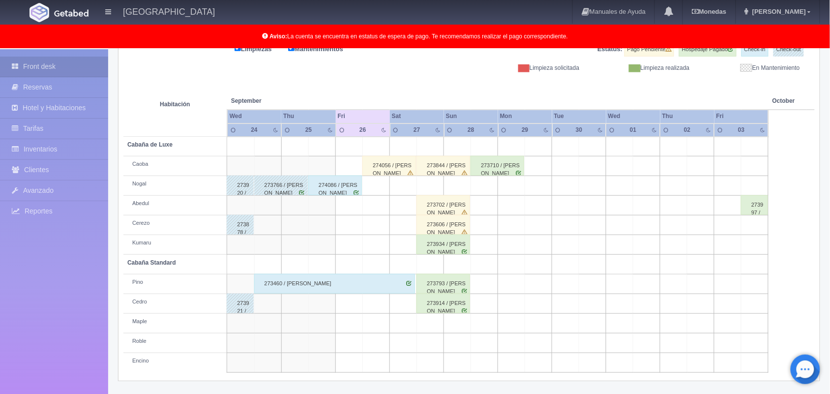
scroll to position [137, 0]
click at [347, 188] on div "274086 / Jaime Rivera Pacheco" at bounding box center [335, 186] width 54 height 20
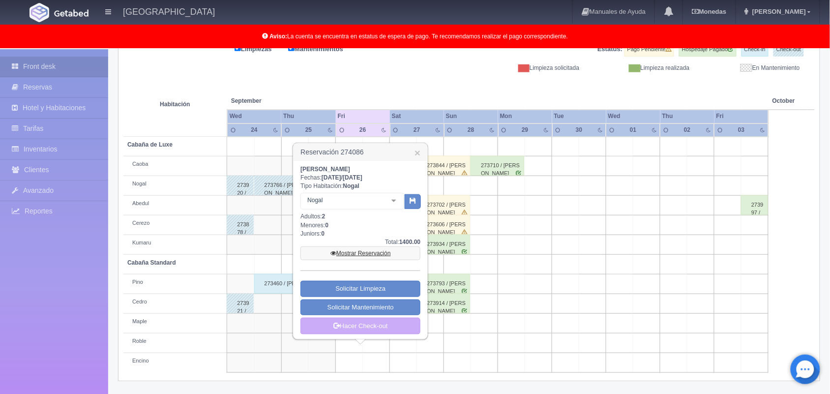
click at [366, 249] on link "Mostrar Reservación" at bounding box center [361, 253] width 120 height 14
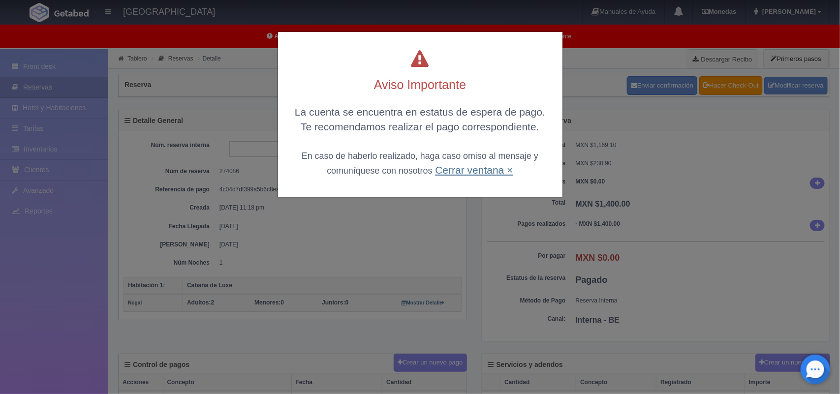
click at [475, 171] on link "Cerrar ventana ×" at bounding box center [474, 169] width 78 height 11
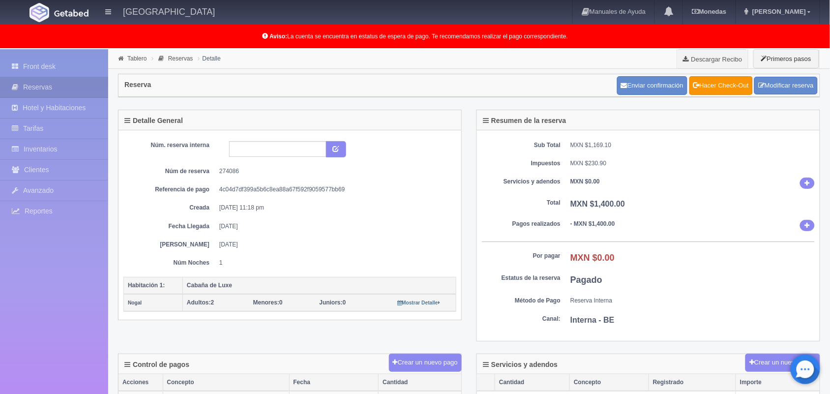
click at [135, 64] on div "Tablero Reservas Detalle Descargar Recibo Primeros pasos" at bounding box center [469, 59] width 722 height 20
click at [134, 60] on link "Tablero" at bounding box center [136, 58] width 19 height 7
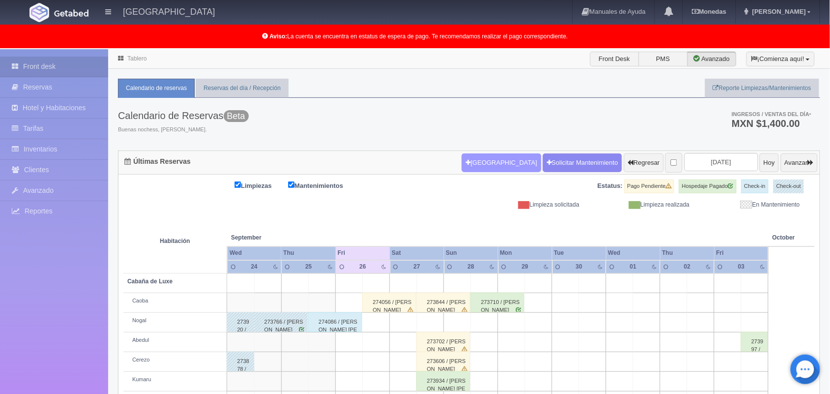
click at [476, 163] on button "Nueva Reserva" at bounding box center [501, 162] width 79 height 19
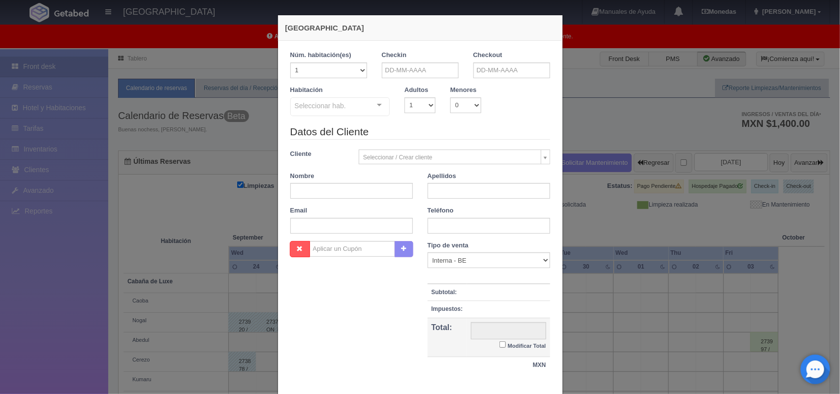
checkbox input "false"
click at [414, 72] on input "text" at bounding box center [420, 70] width 77 height 16
click at [451, 159] on link "26" at bounding box center [455, 162] width 13 height 14
type input "[DATE]"
checkbox input "false"
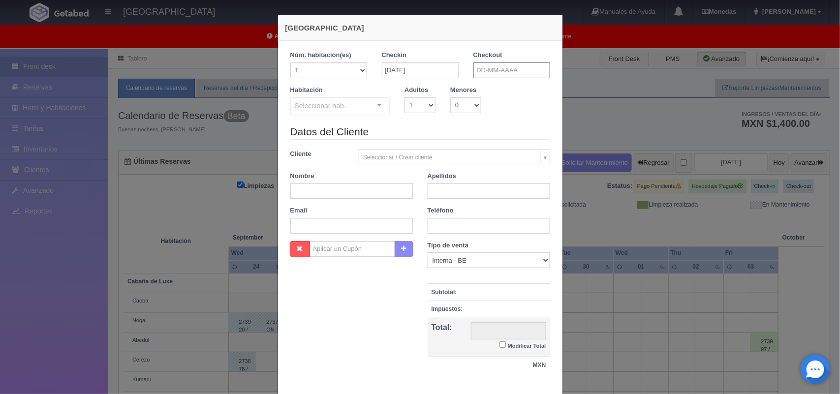
click at [507, 77] on input "text" at bounding box center [511, 70] width 77 height 16
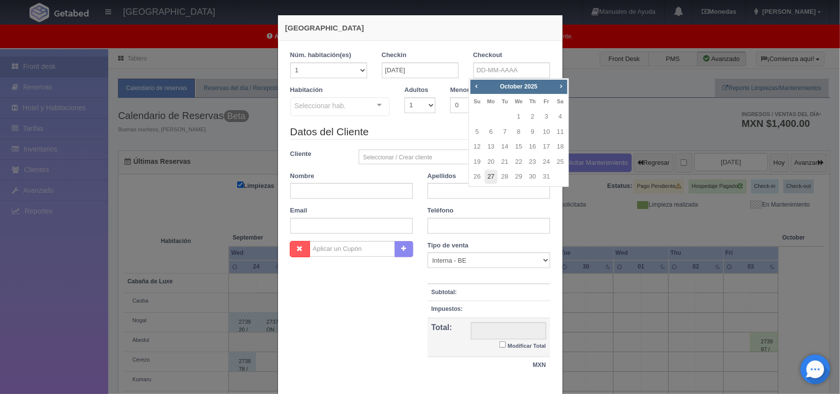
click at [493, 181] on link "27" at bounding box center [490, 177] width 13 height 14
type input "27-10-2025"
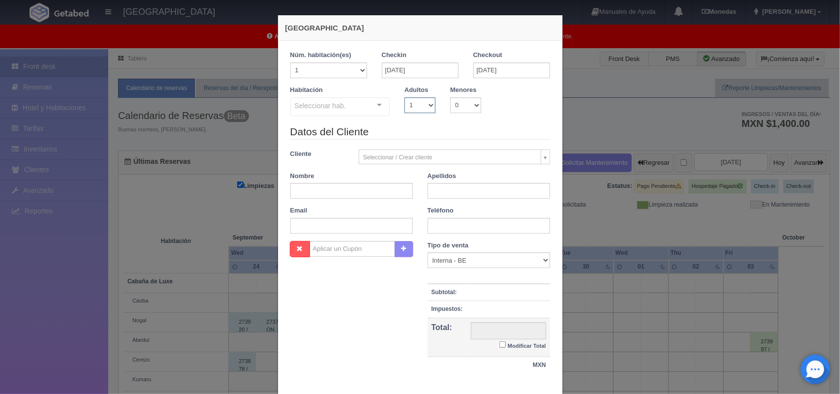
checkbox input "false"
click at [414, 108] on select "1 2 3 4 5 6 7 8 9 10" at bounding box center [419, 105] width 31 height 16
select select "2"
click at [404, 97] on select "1 2 3 4 5 6 7 8 9 10" at bounding box center [419, 105] width 31 height 16
checkbox input "false"
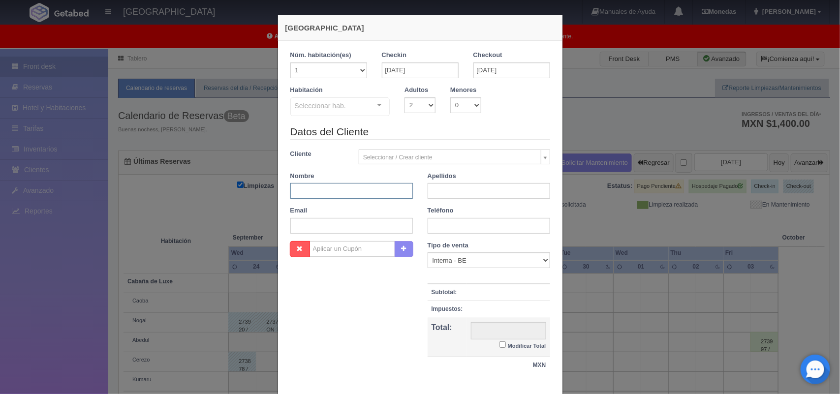
click at [367, 193] on input "text" at bounding box center [351, 191] width 122 height 16
type input "Mayeli"
click at [449, 192] on input "text" at bounding box center [488, 191] width 122 height 16
type input "Mares Escamilla"
click at [453, 225] on input "text" at bounding box center [488, 226] width 122 height 16
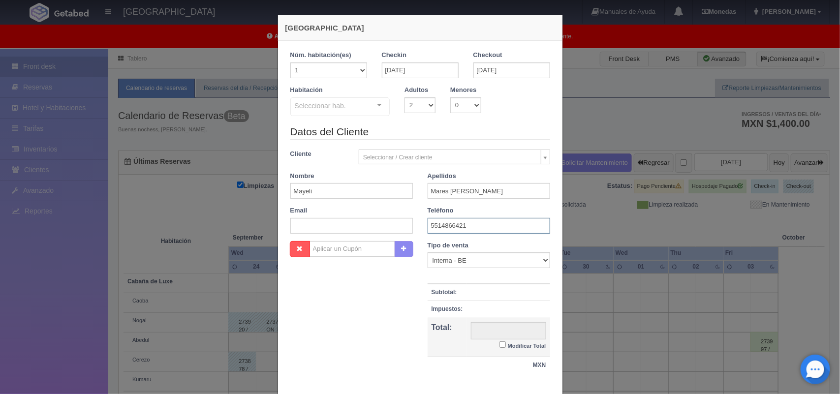
type input "5514866421"
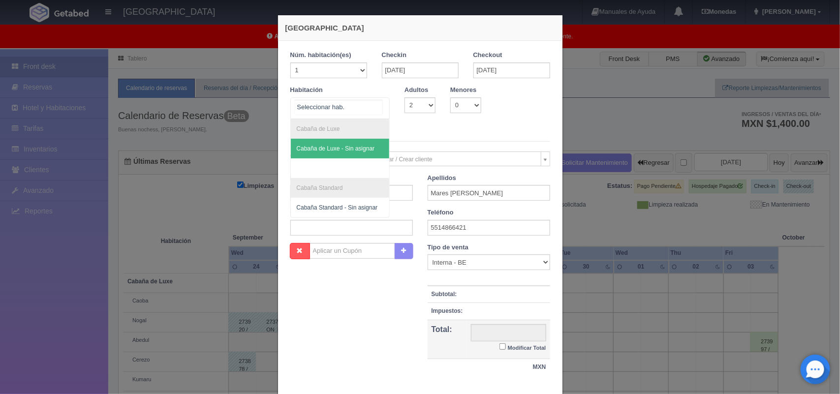
click at [370, 109] on div "Cabaña de Luxe Cabaña de Luxe - Sin asignar Cabaña Standard Cabaña Standard - S…" at bounding box center [340, 108] width 100 height 22
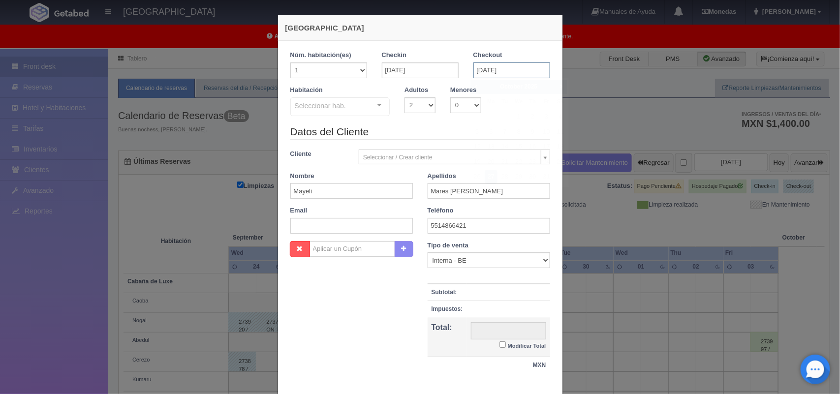
click at [519, 64] on input "27-10-2025" at bounding box center [511, 70] width 77 height 16
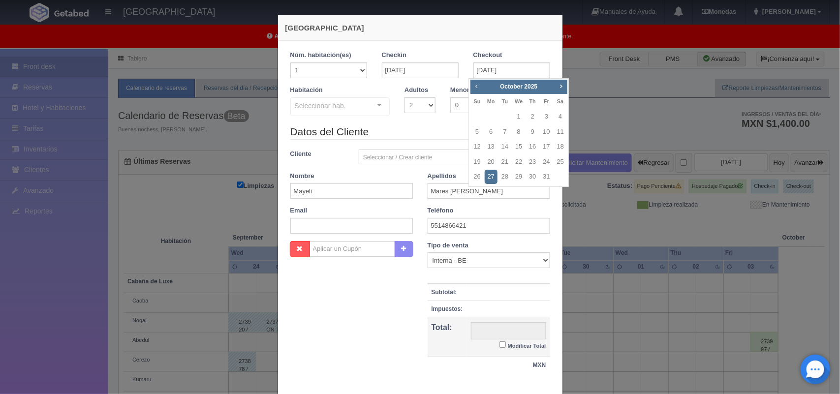
click at [475, 87] on span "Prev" at bounding box center [476, 86] width 8 height 8
click at [557, 162] on link "27" at bounding box center [560, 162] width 13 height 14
type input "[DATE]"
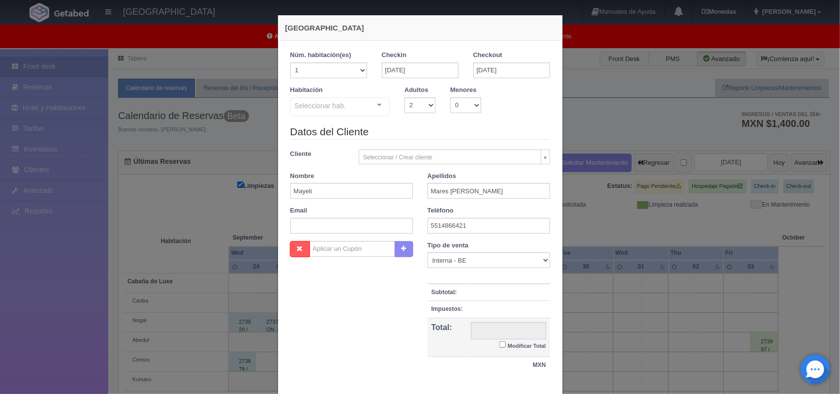
click at [377, 109] on div at bounding box center [379, 105] width 20 height 15
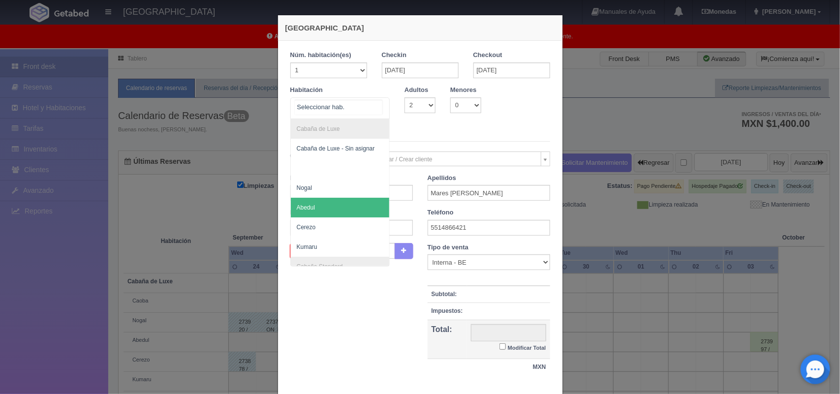
click at [355, 201] on span "Abedul" at bounding box center [340, 208] width 99 height 20
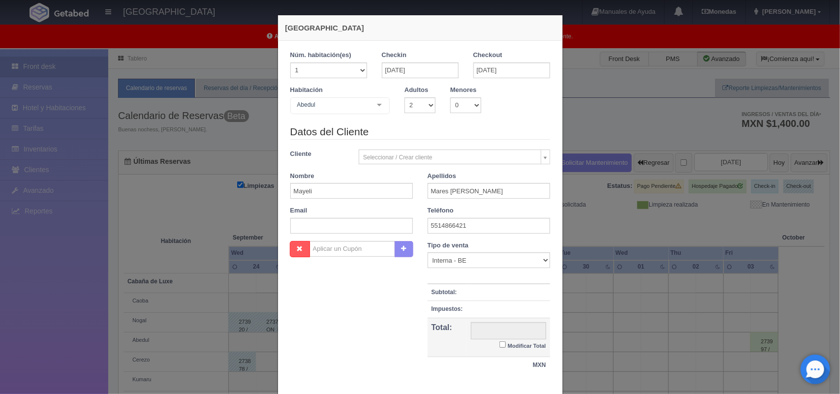
checkbox input "false"
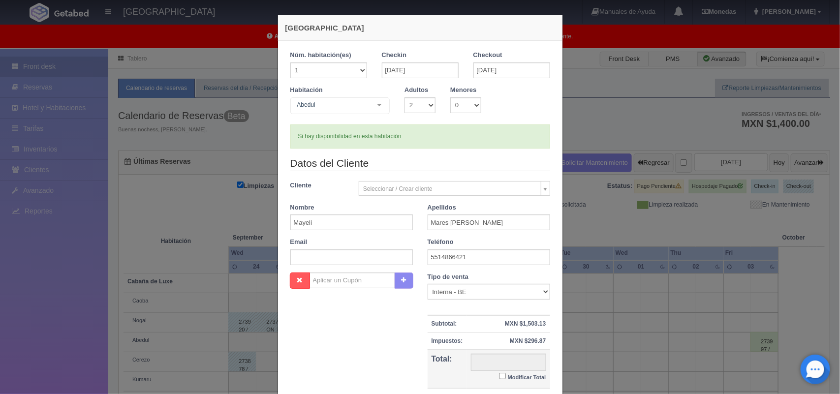
type input "1800.00"
click at [499, 375] on input "Modificar Total" at bounding box center [502, 376] width 6 height 6
checkbox input "true"
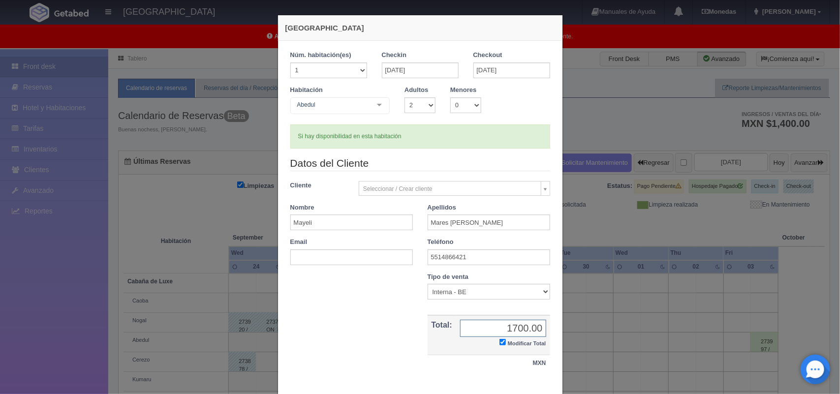
scroll to position [57, 0]
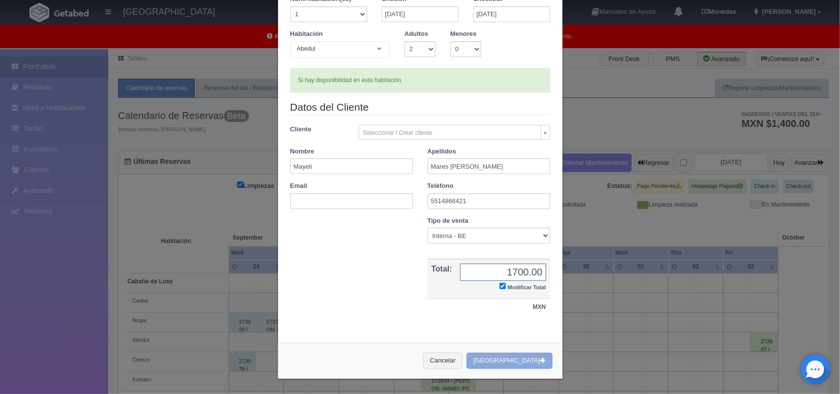
type input "1700.00"
click at [500, 364] on button "[GEOGRAPHIC_DATA]" at bounding box center [509, 361] width 86 height 16
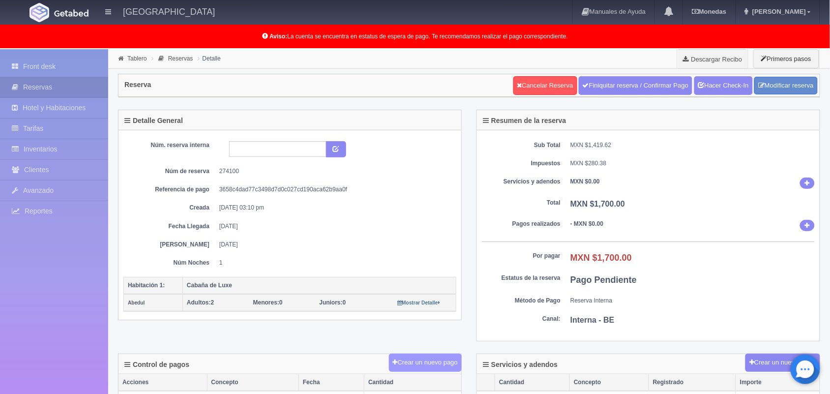
click at [404, 367] on button "Crear un nuevo pago" at bounding box center [425, 363] width 73 height 18
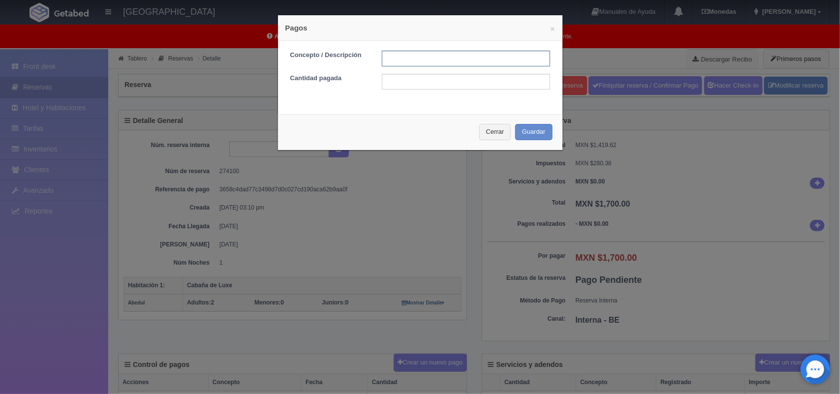
click at [424, 63] on input "text" at bounding box center [466, 59] width 168 height 16
type input "Pago efectivo 26/09/2025"
click at [468, 76] on input "text" at bounding box center [466, 82] width 168 height 16
type input "1700.00"
click at [530, 134] on button "Guardar" at bounding box center [533, 132] width 37 height 16
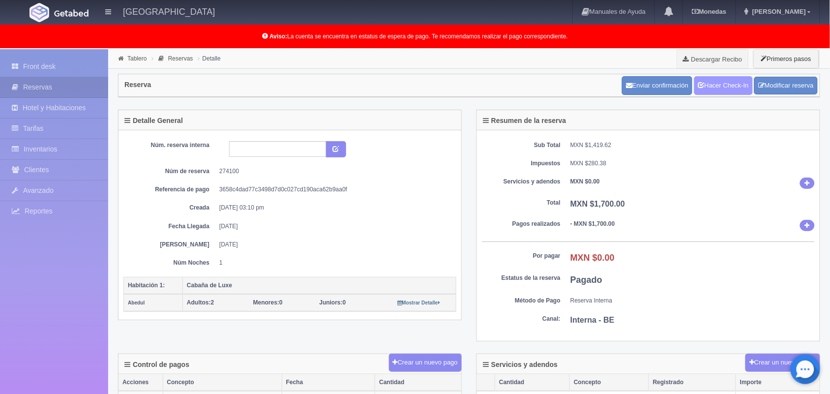
click at [713, 86] on link "Hacer Check-In" at bounding box center [723, 85] width 59 height 19
click at [139, 58] on link "Tablero" at bounding box center [136, 58] width 19 height 7
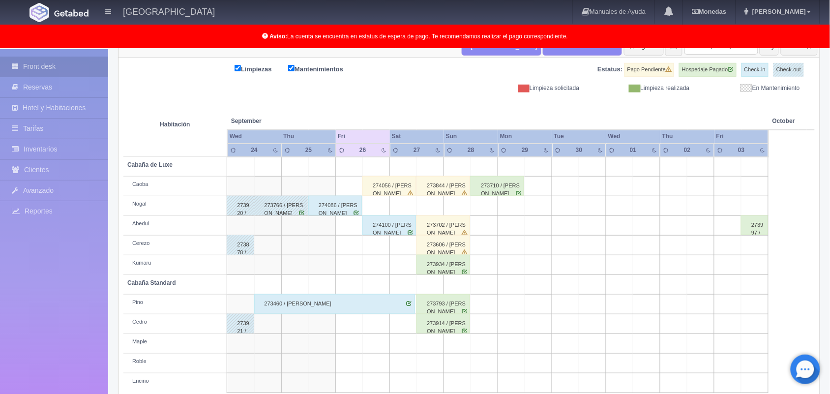
scroll to position [137, 0]
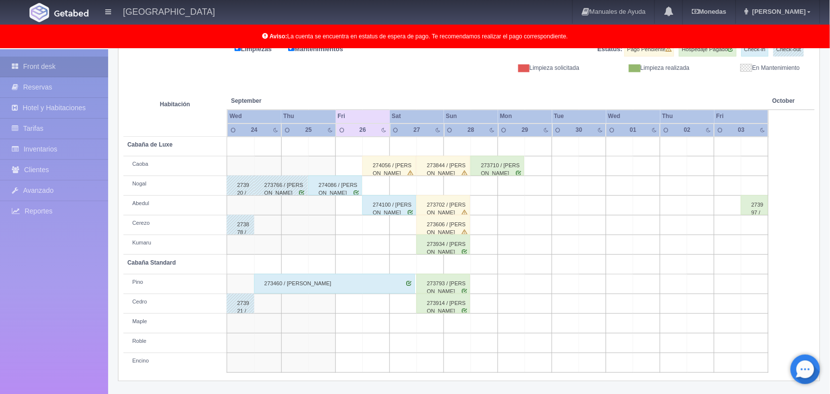
click at [322, 185] on div "274086 / [PERSON_NAME]" at bounding box center [335, 186] width 54 height 20
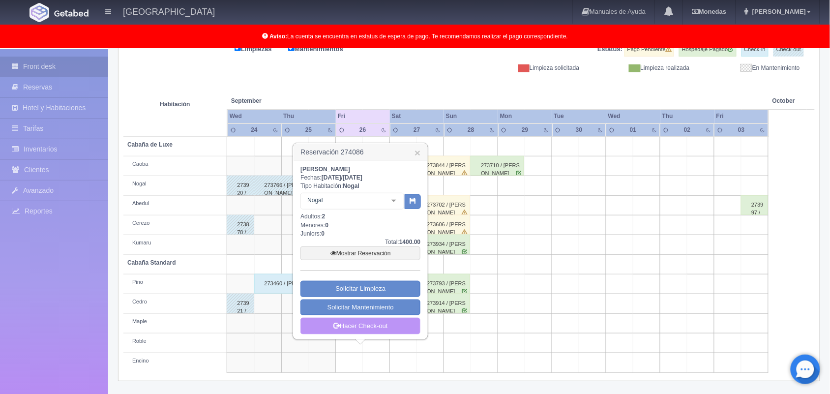
click at [342, 330] on link "Hacer Check-out" at bounding box center [361, 326] width 120 height 17
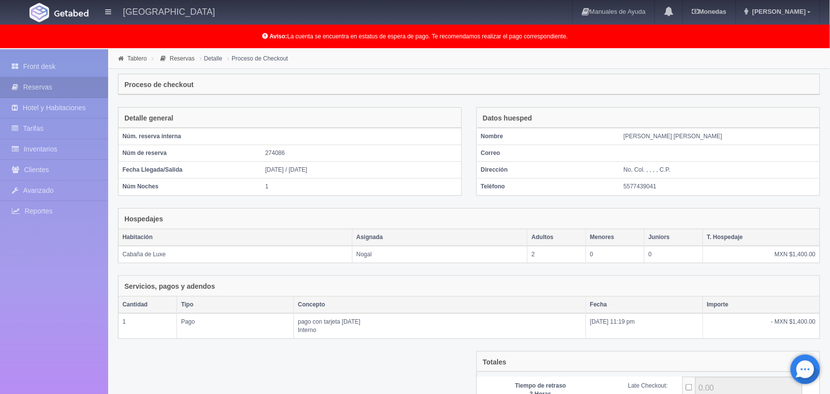
scroll to position [107, 0]
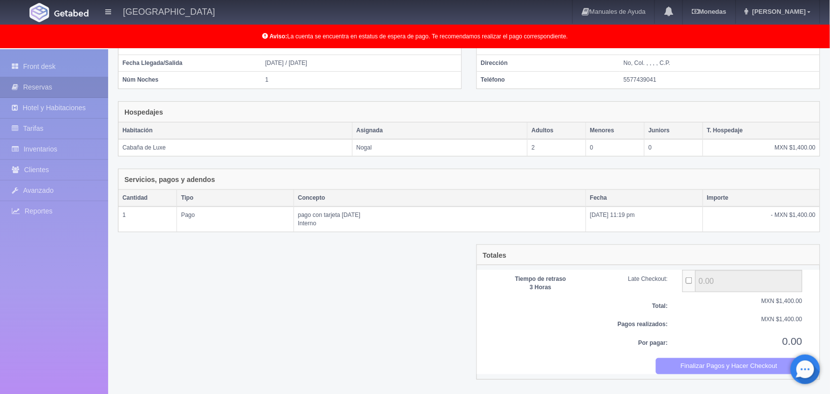
click at [706, 370] on button "Finalizar Pagos y Hacer Checkout" at bounding box center [729, 366] width 147 height 16
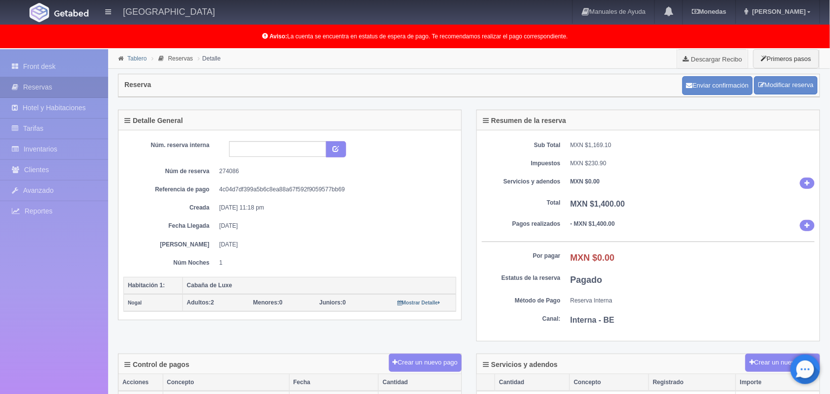
click at [134, 57] on link "Tablero" at bounding box center [136, 58] width 19 height 7
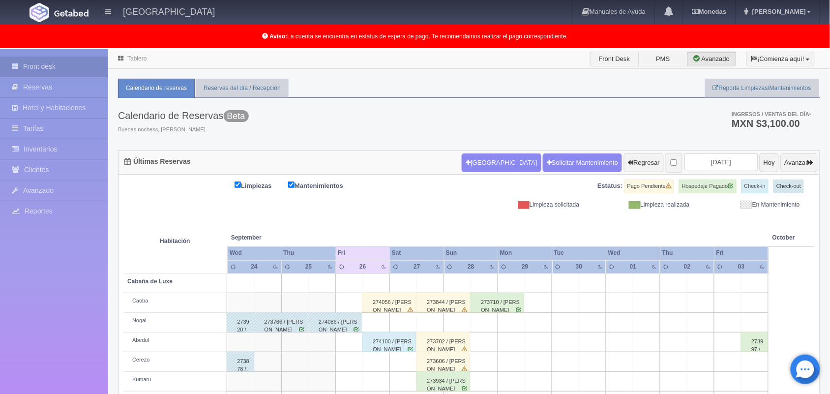
click at [392, 308] on div "274056 / [PERSON_NAME]" at bounding box center [389, 303] width 54 height 20
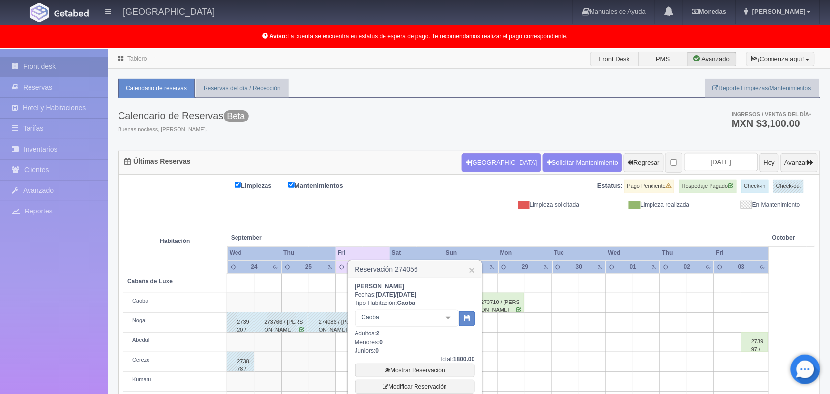
scroll to position [137, 0]
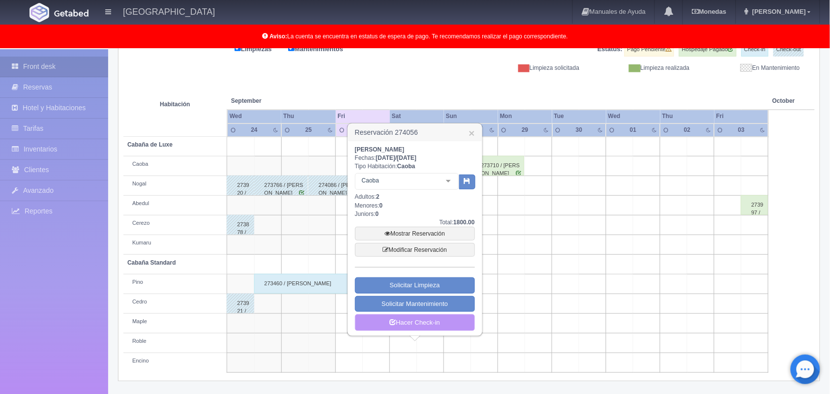
click at [401, 325] on link "Hacer Check-in" at bounding box center [415, 322] width 120 height 17
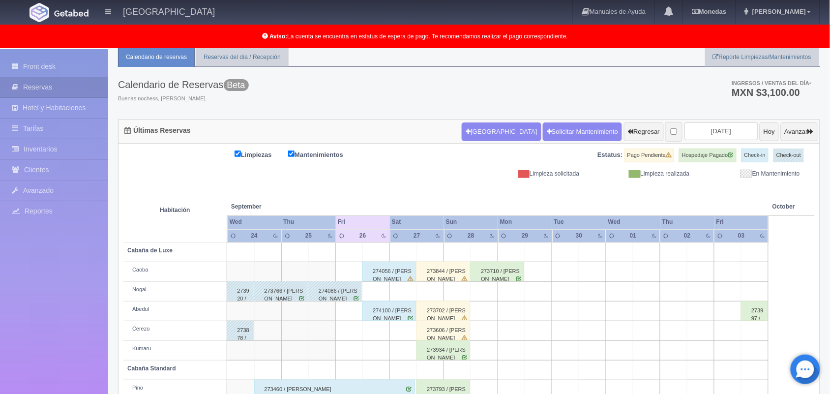
scroll to position [137, 0]
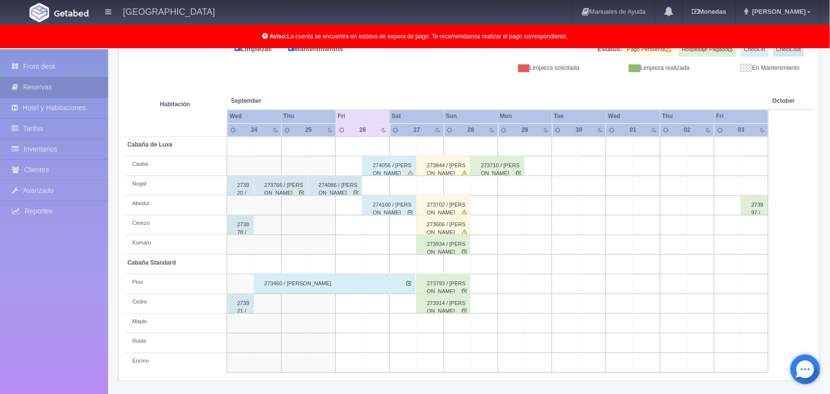
click at [381, 166] on div "274056 / [PERSON_NAME]" at bounding box center [389, 166] width 54 height 20
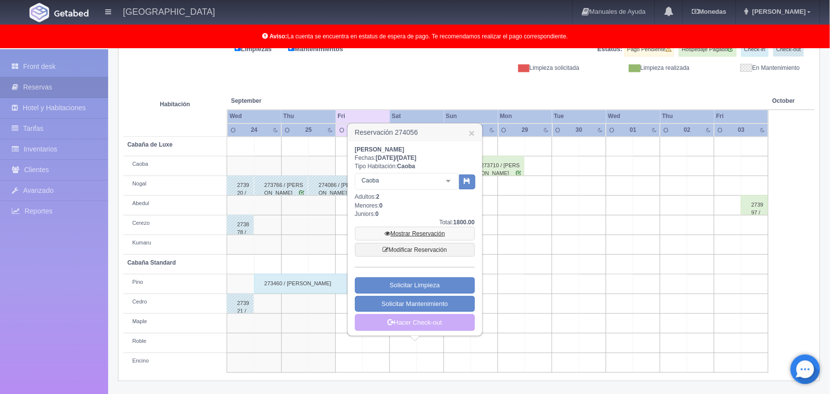
click at [414, 235] on link "Mostrar Reservación" at bounding box center [415, 234] width 120 height 14
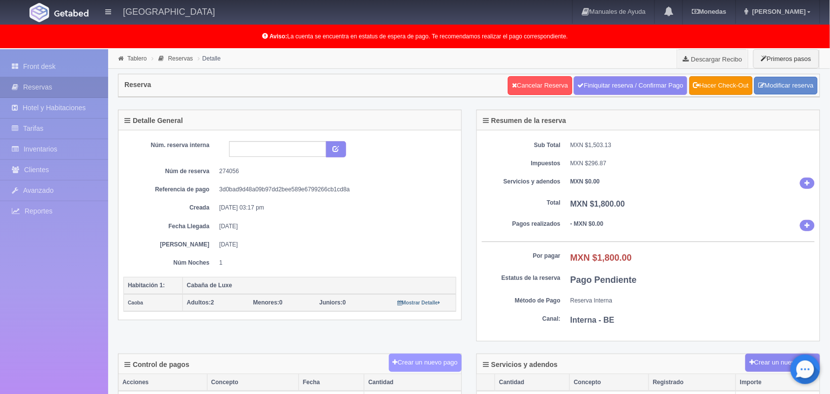
click at [419, 362] on button "Crear un nuevo pago" at bounding box center [425, 363] width 73 height 18
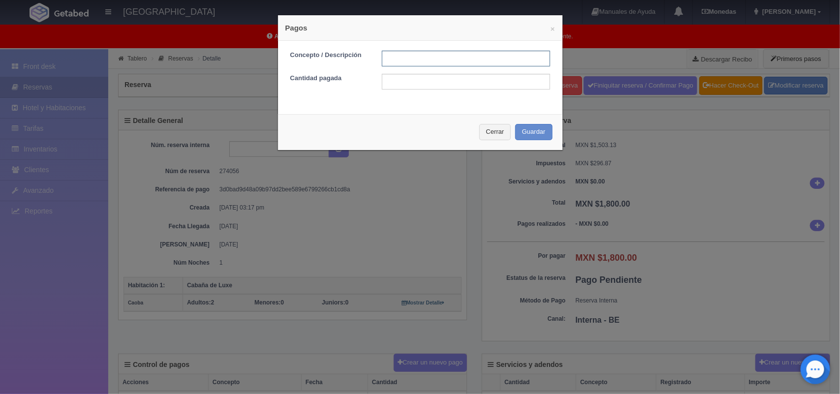
click at [459, 57] on input "text" at bounding box center [466, 59] width 168 height 16
type input "Pago efectivo 26/09/2025"
click at [449, 84] on input "text" at bounding box center [466, 82] width 168 height 16
type input "1800.00"
click at [537, 134] on button "Guardar" at bounding box center [533, 132] width 37 height 16
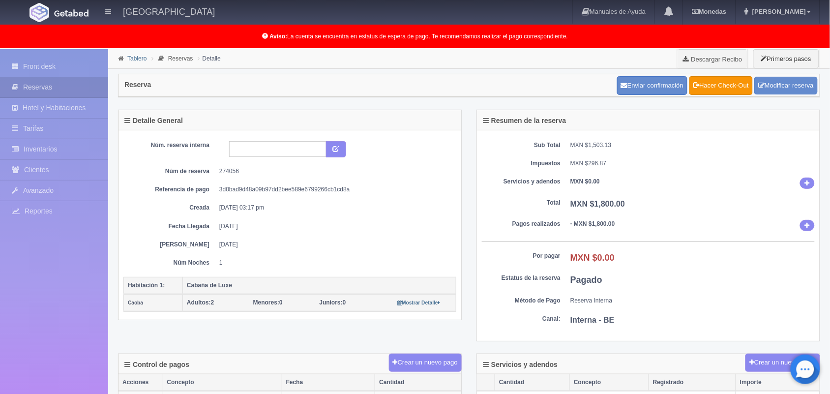
click at [138, 59] on link "Tablero" at bounding box center [136, 58] width 19 height 7
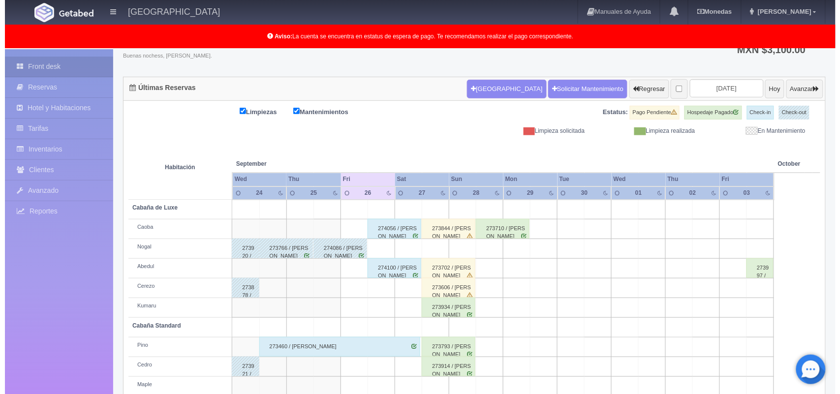
scroll to position [72, 0]
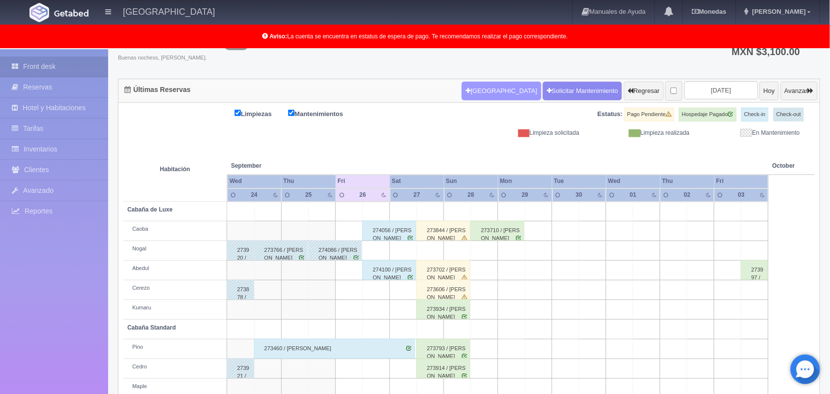
click at [481, 90] on button "Nueva Reserva" at bounding box center [501, 91] width 79 height 19
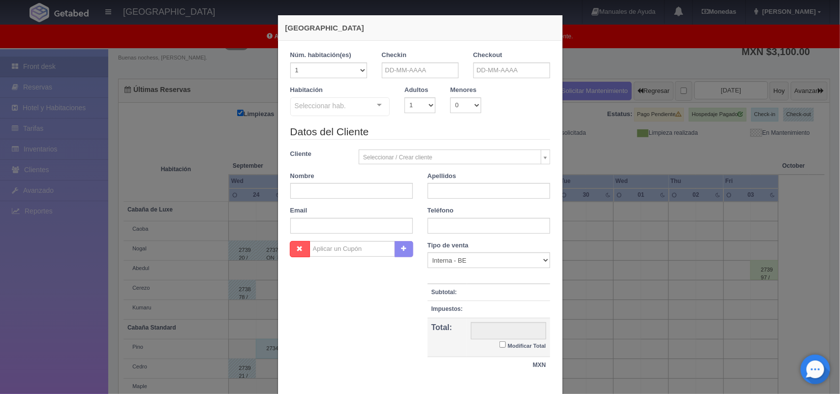
checkbox input "false"
click at [420, 71] on input "text" at bounding box center [420, 70] width 77 height 16
click at [456, 162] on link "26" at bounding box center [455, 162] width 13 height 14
type input "[DATE]"
checkbox input "false"
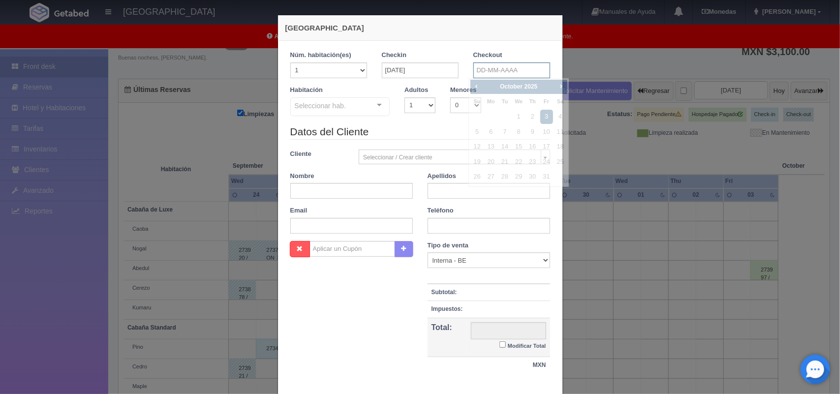
click at [533, 67] on input "text" at bounding box center [511, 70] width 77 height 16
click at [560, 87] on span "Next" at bounding box center [561, 86] width 8 height 8
click at [476, 85] on span "Prev" at bounding box center [476, 86] width 8 height 8
click at [561, 160] on link "27" at bounding box center [560, 162] width 13 height 14
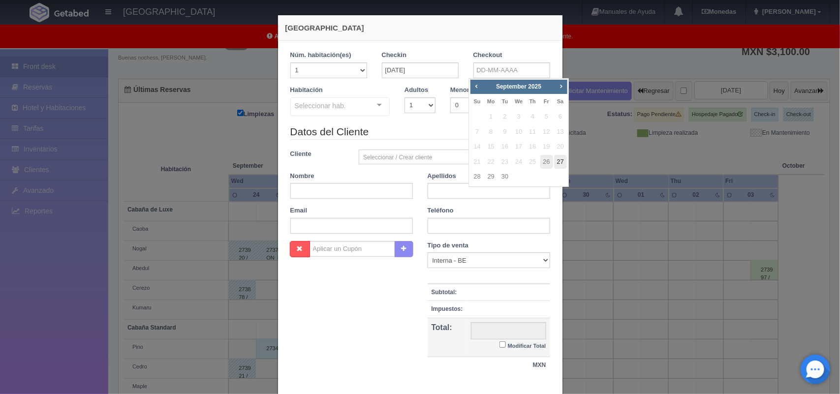
type input "[DATE]"
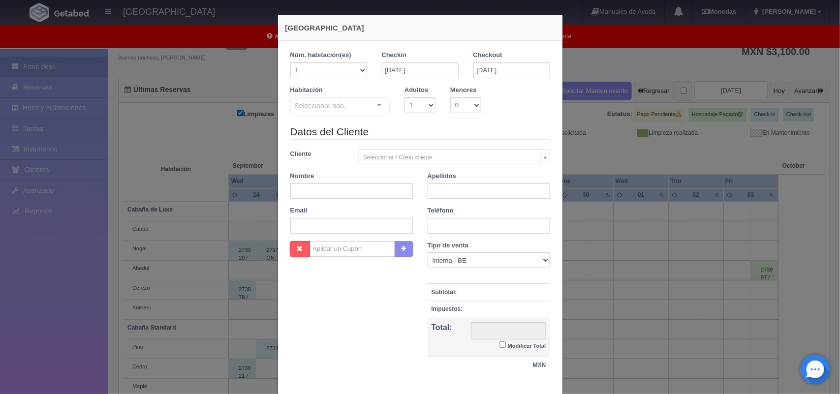
checkbox input "false"
click at [408, 106] on select "1 2 3 4 5 6 7 8 9 10" at bounding box center [419, 105] width 31 height 16
select select "2"
click at [404, 97] on select "1 2 3 4 5 6 7 8 9 10" at bounding box center [419, 105] width 31 height 16
checkbox input "false"
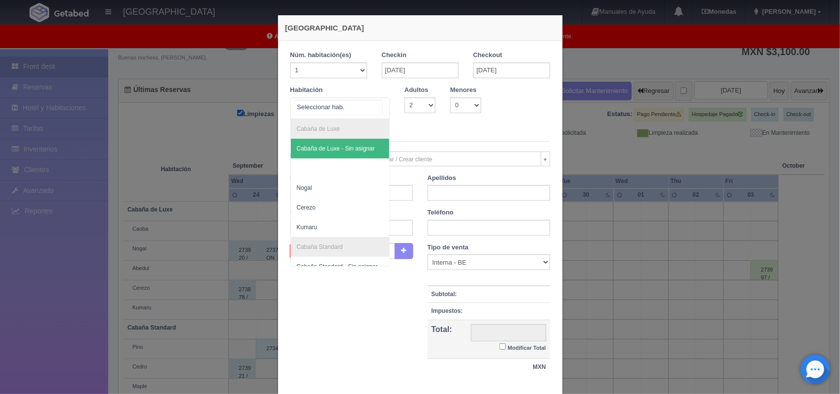
click at [372, 103] on div "Cabaña de Luxe Cabaña de Luxe - Sin asignar Nogal Cerezo Kumaru Cabaña Standard…" at bounding box center [340, 108] width 100 height 22
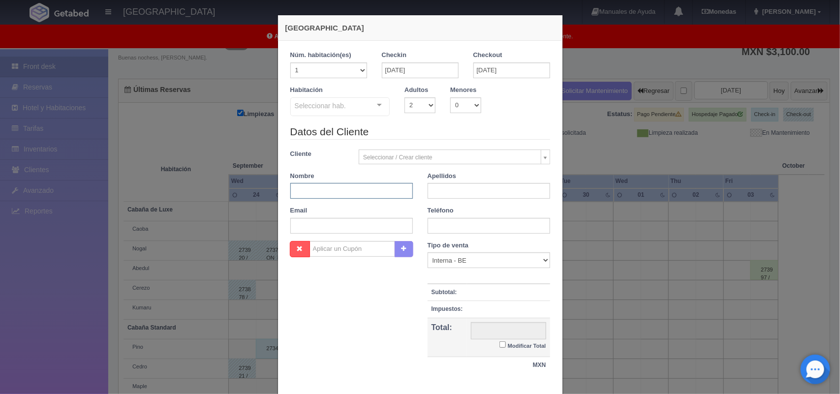
click at [403, 191] on input "text" at bounding box center [351, 191] width 122 height 16
type input "Juan Daniel"
click at [449, 195] on input "text" at bounding box center [488, 191] width 122 height 16
type input "Perez Fernández"
click at [488, 230] on input "text" at bounding box center [488, 226] width 122 height 16
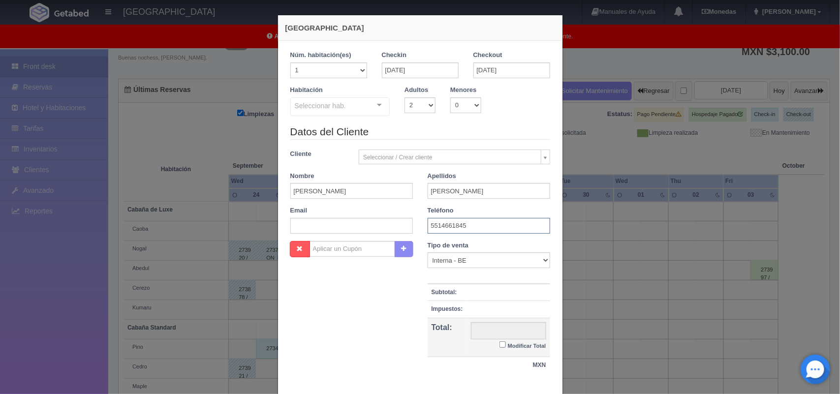
type input "5514661845"
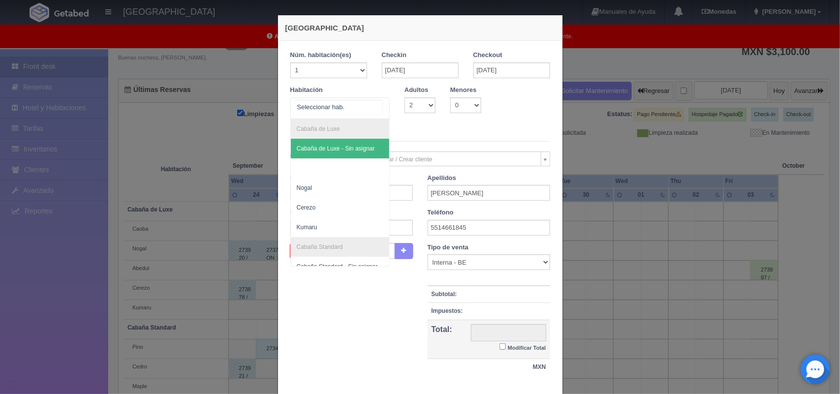
click at [372, 104] on div "Cabaña de Luxe Cabaña de Luxe - Sin asignar Nogal Cerezo Kumaru Cabaña Standard…" at bounding box center [340, 108] width 100 height 22
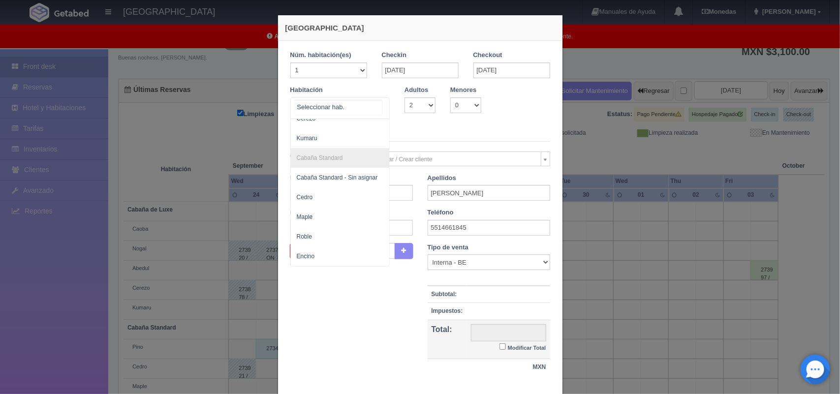
scroll to position [98, 0]
click at [357, 207] on span "Maple" at bounding box center [340, 217] width 99 height 20
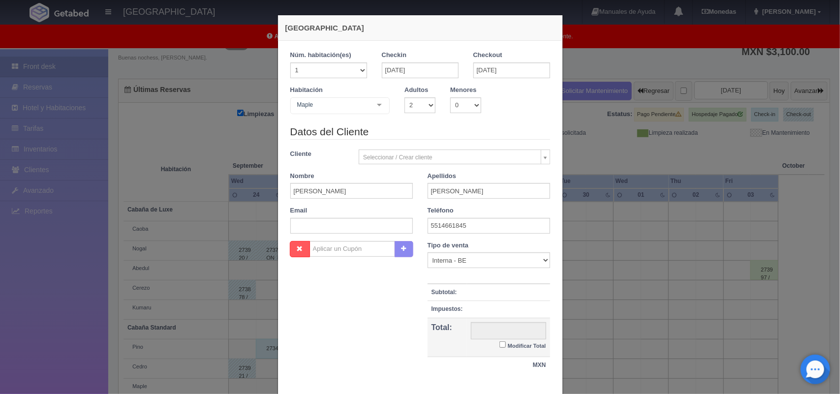
checkbox input "false"
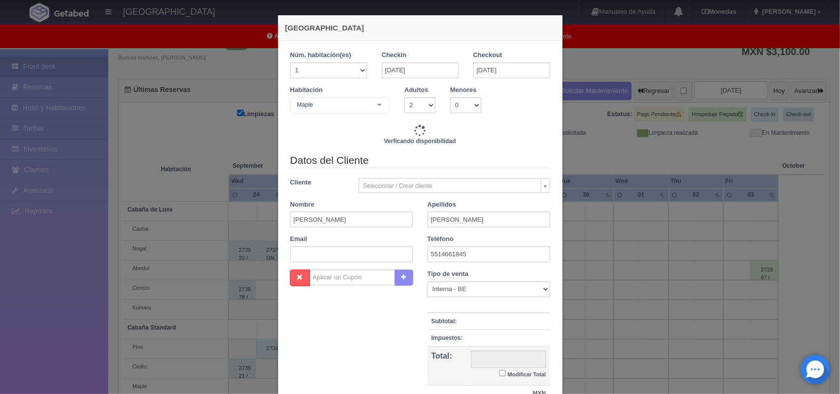
type input "1600.00"
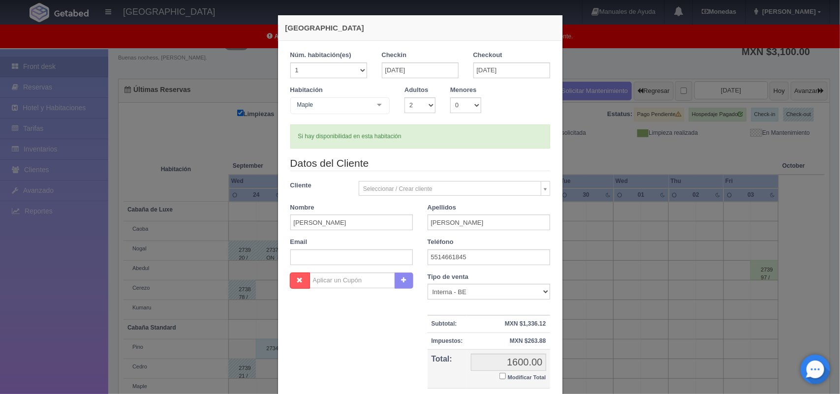
click at [499, 375] on input "Modificar Total" at bounding box center [502, 376] width 6 height 6
checkbox input "true"
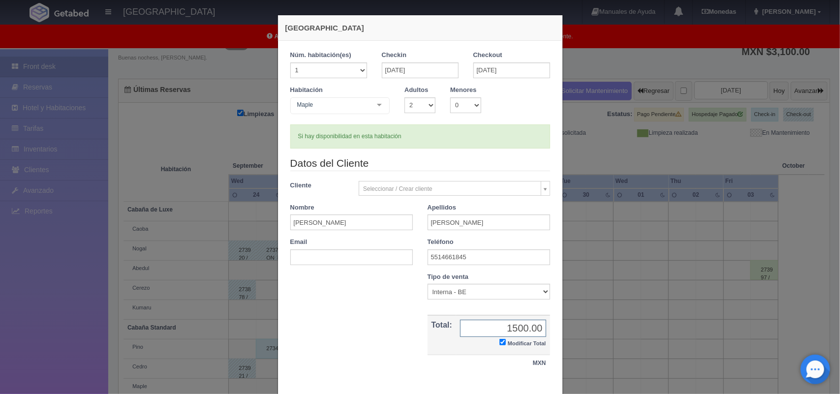
scroll to position [57, 0]
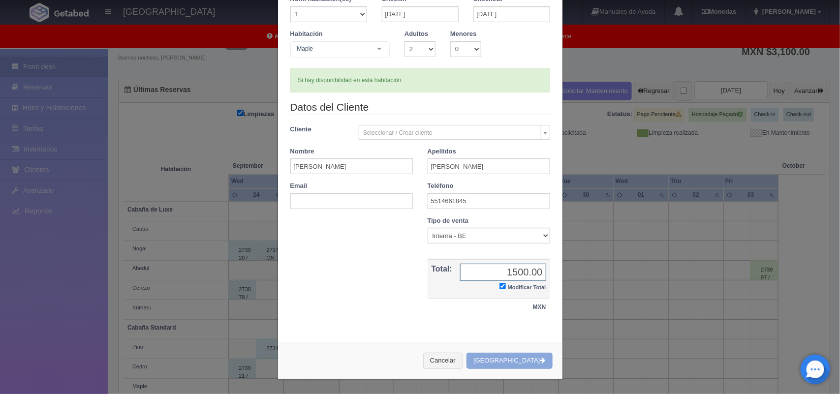
type input "1500.00"
click at [508, 364] on button "Crear Reserva" at bounding box center [509, 361] width 86 height 16
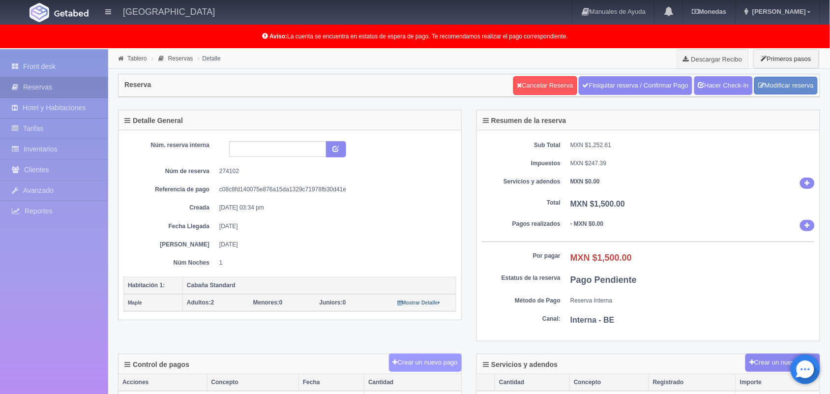
click at [426, 369] on button "Crear un nuevo pago" at bounding box center [425, 363] width 73 height 18
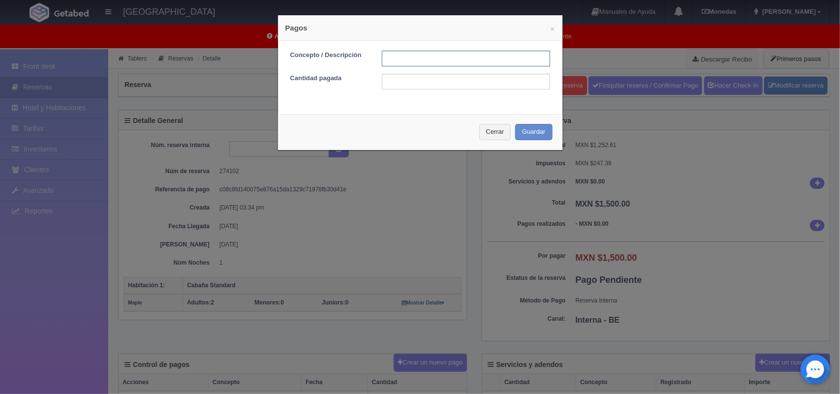
click at [434, 60] on input "text" at bounding box center [466, 59] width 168 height 16
type input "Pago efectivo 26/09/2025"
click at [407, 84] on input "text" at bounding box center [466, 82] width 168 height 16
type input "1500.00"
click at [522, 135] on button "Guardar" at bounding box center [533, 132] width 37 height 16
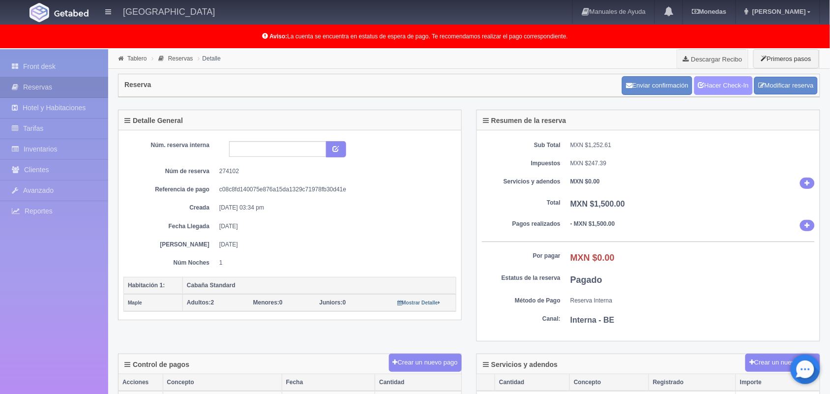
click at [725, 91] on link "Hacer Check-In" at bounding box center [723, 85] width 59 height 19
click at [133, 57] on link "Tablero" at bounding box center [136, 58] width 19 height 7
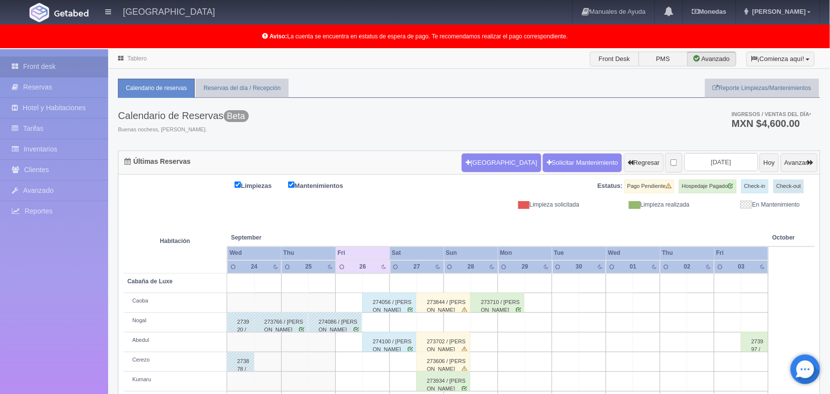
scroll to position [137, 0]
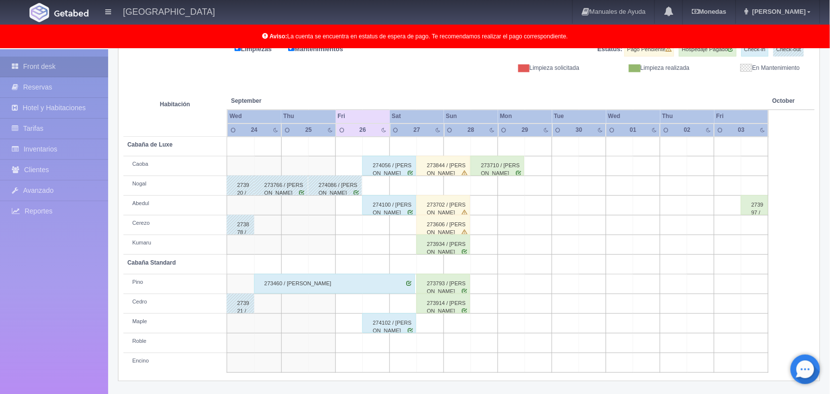
click at [425, 183] on td at bounding box center [430, 186] width 27 height 20
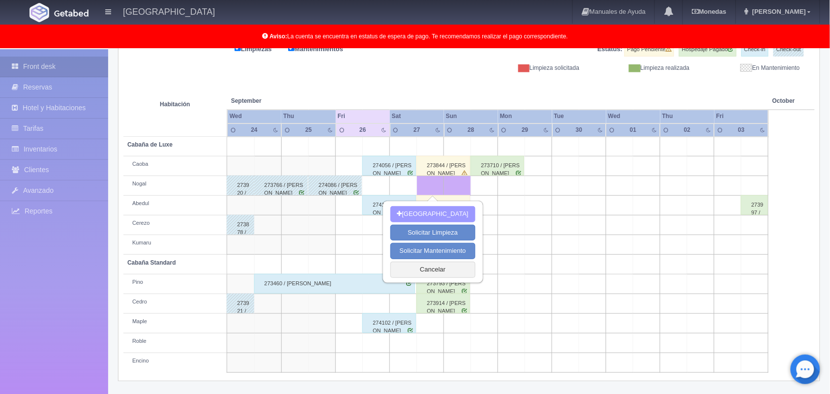
click at [437, 209] on button "Nueva Reserva" at bounding box center [433, 214] width 85 height 16
type input "[DATE]"
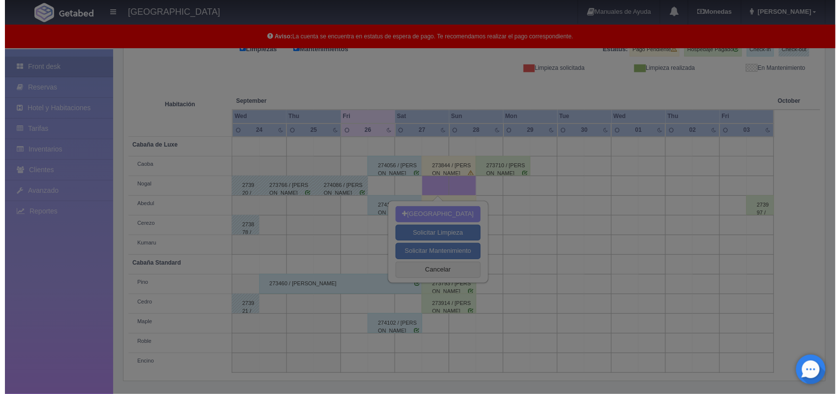
scroll to position [136, 0]
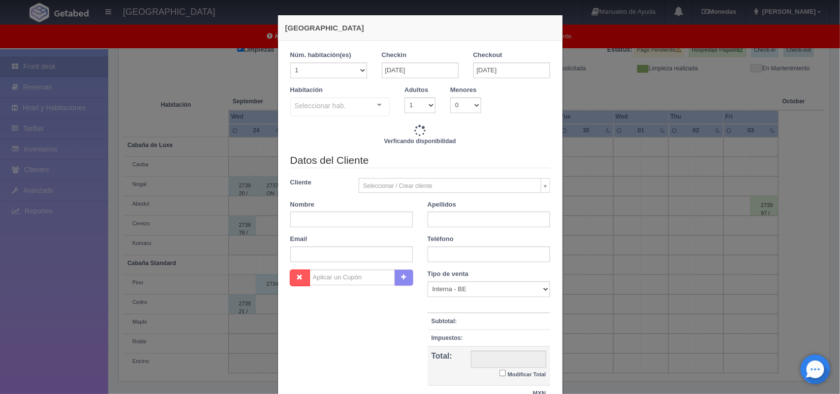
checkbox input "false"
type input "2220.00"
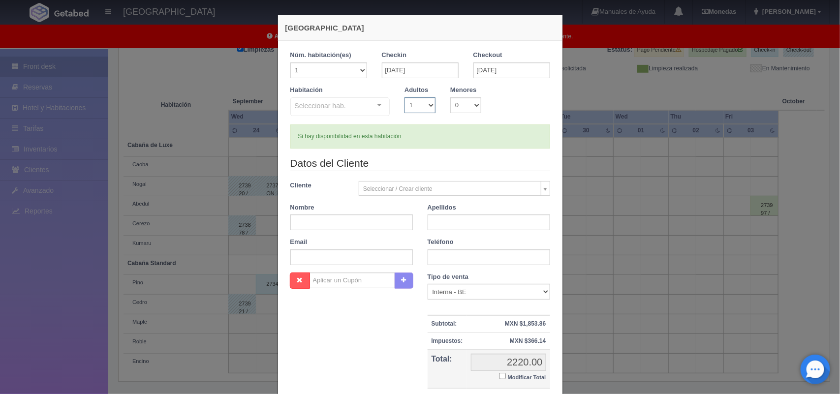
click at [423, 106] on select "1 2 3 4 5 6 7 8 9 10" at bounding box center [419, 105] width 31 height 16
checkbox input "false"
select select "2"
click at [404, 97] on select "1 2 3 4 5 6 7 8 9 10" at bounding box center [419, 105] width 31 height 16
checkbox input "false"
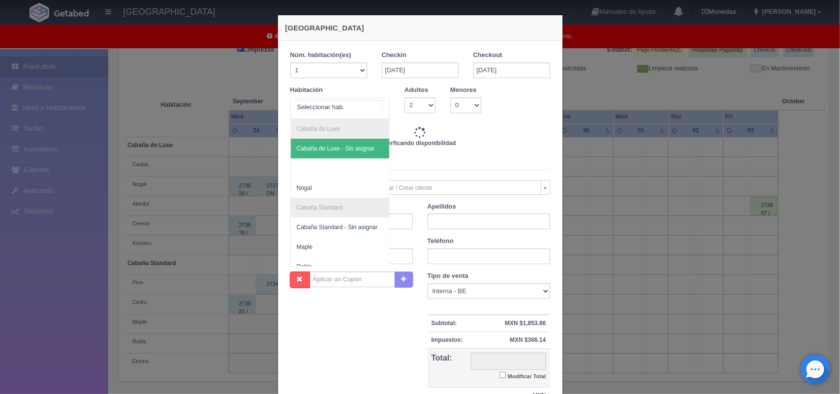
click at [374, 100] on div at bounding box center [379, 105] width 20 height 15
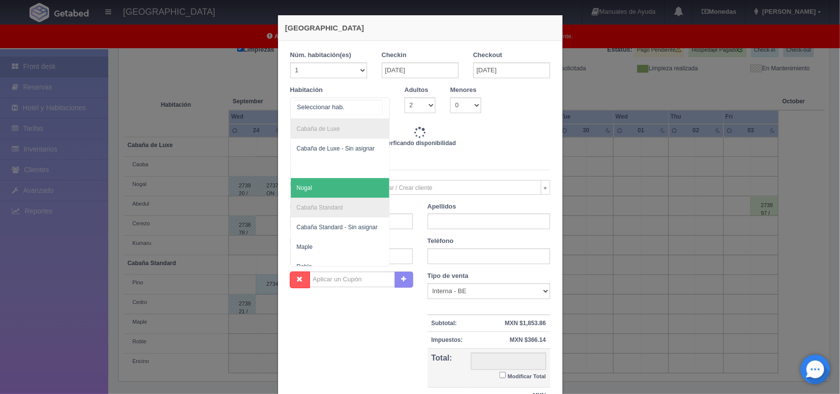
type input "2220.00"
checkbox input "false"
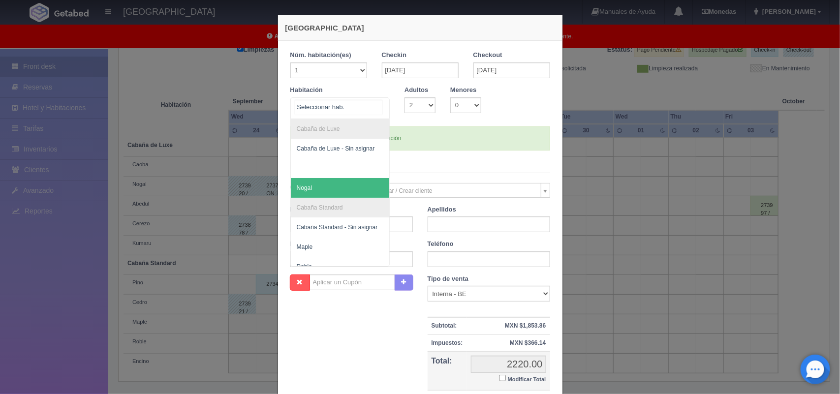
click at [345, 193] on span "Nogal" at bounding box center [340, 188] width 99 height 20
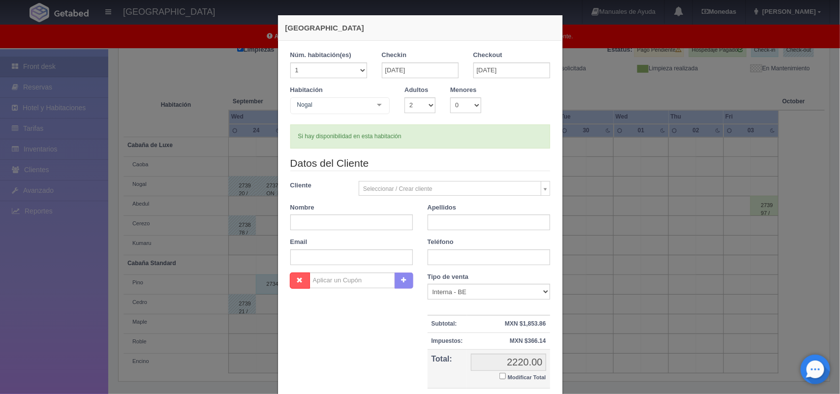
checkbox input "false"
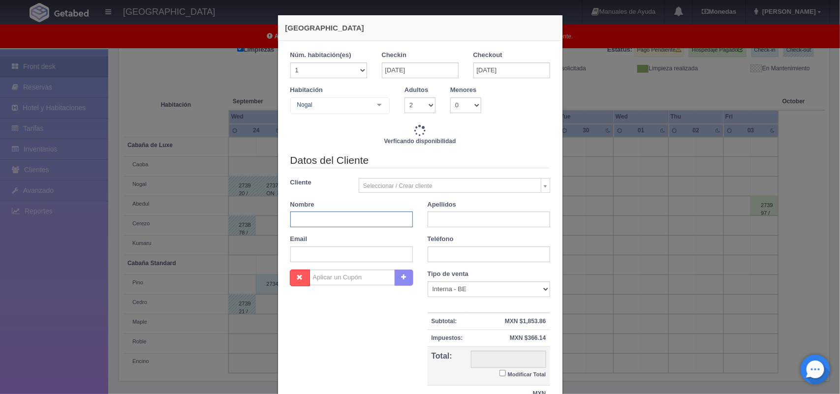
click at [384, 227] on input "text" at bounding box center [351, 219] width 122 height 16
type input "2220.00"
checkbox input "false"
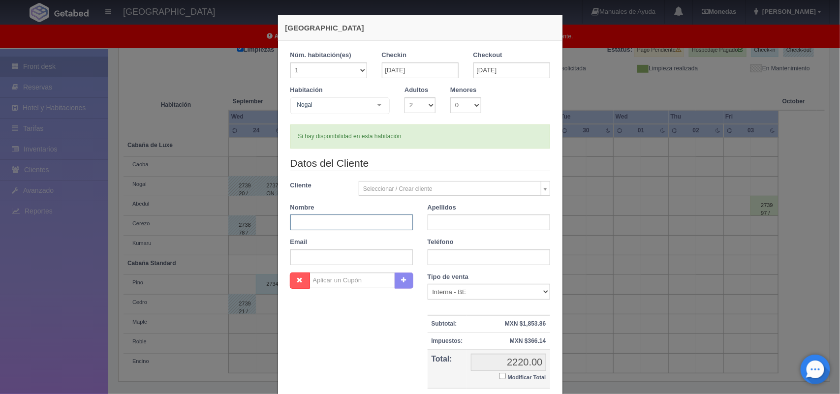
paste input "Jesus Samuel"
type input "Jesus Samuel"
click at [447, 219] on input "text" at bounding box center [488, 222] width 122 height 16
paste input "Martinez Varo"
type input "Martinez Varo"
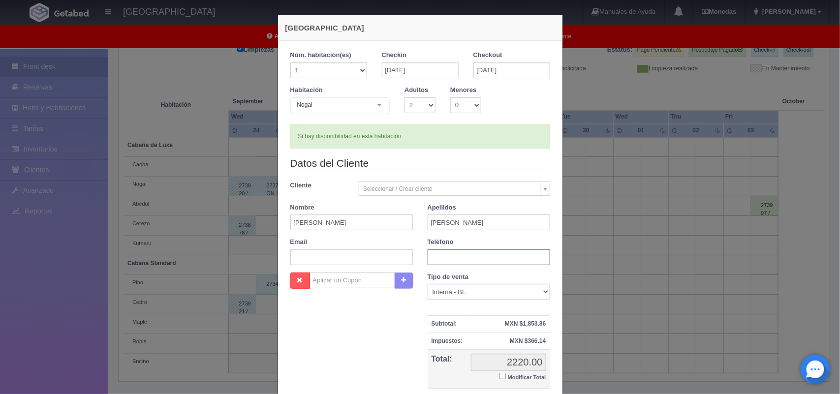
click at [452, 257] on input "text" at bounding box center [488, 257] width 122 height 16
paste input "735 160 1450"
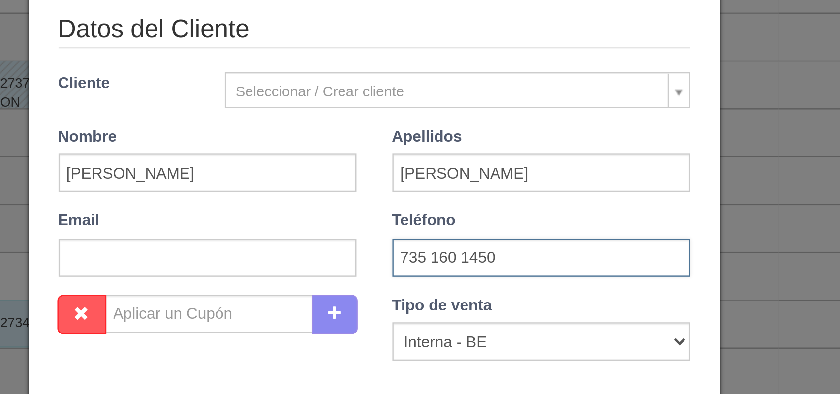
click at [440, 257] on input "735 160 1450" at bounding box center [488, 257] width 122 height 16
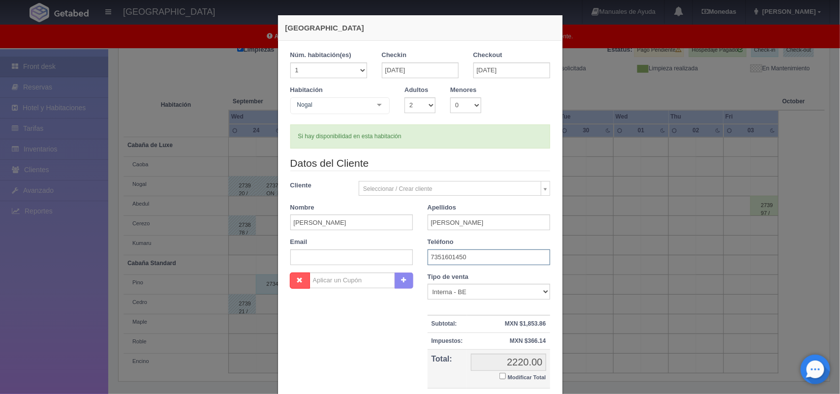
type input "7351601450"
click at [305, 261] on input "text" at bounding box center [351, 257] width 122 height 16
paste input "martinezvarojesussamuel@gmail.com"
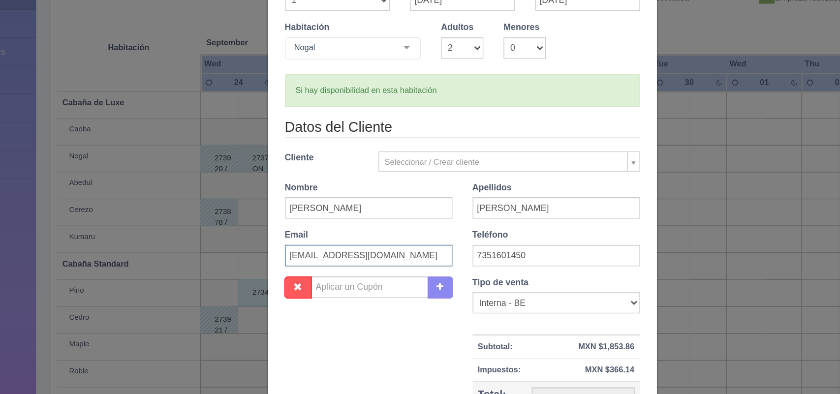
scroll to position [90, 0]
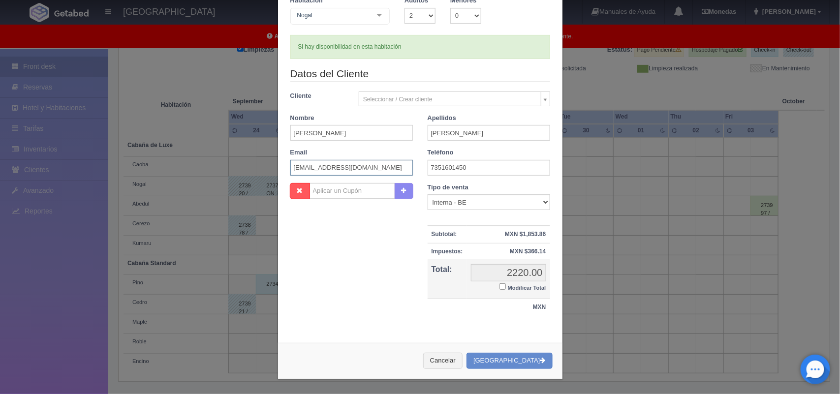
type input "martinezvarojesussamuel@gmail.com"
click at [520, 361] on button "[GEOGRAPHIC_DATA]" at bounding box center [509, 361] width 86 height 16
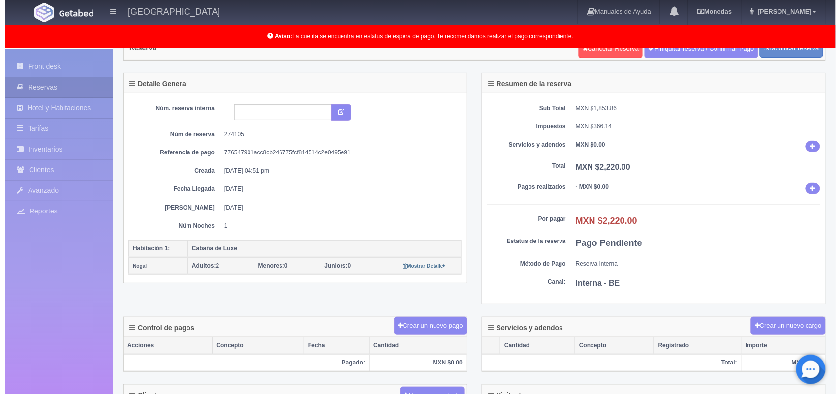
scroll to position [60, 0]
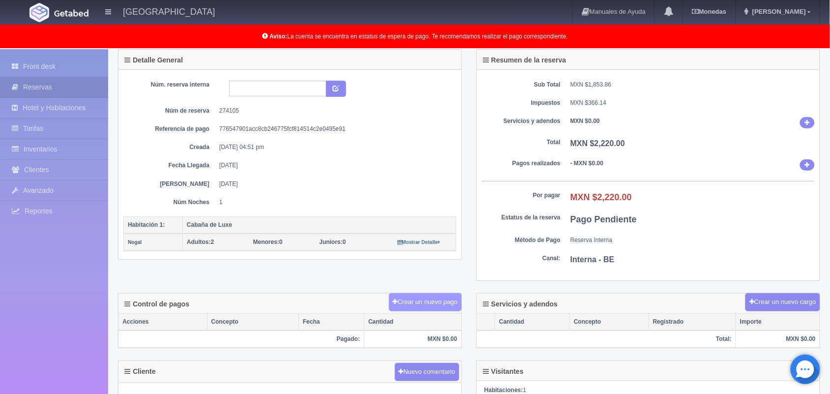
drag, startPoint x: 422, startPoint y: 294, endPoint x: 426, endPoint y: 313, distance: 19.2
click at [426, 311] on div "Crear un nuevo pago" at bounding box center [425, 302] width 73 height 19
click at [426, 311] on button "Crear un nuevo pago" at bounding box center [425, 302] width 73 height 18
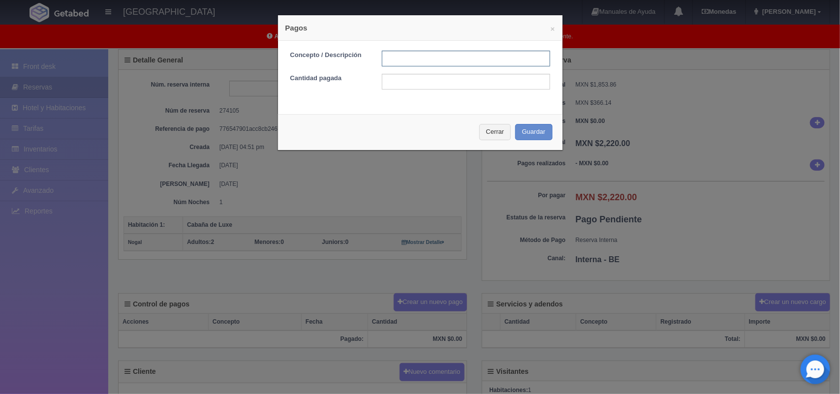
click at [408, 61] on input "text" at bounding box center [466, 59] width 168 height 16
type input "Pago transferencia"
click at [436, 90] on input "text" at bounding box center [466, 82] width 168 height 16
type input "1800.00"
click at [522, 131] on button "Guardar" at bounding box center [533, 132] width 37 height 16
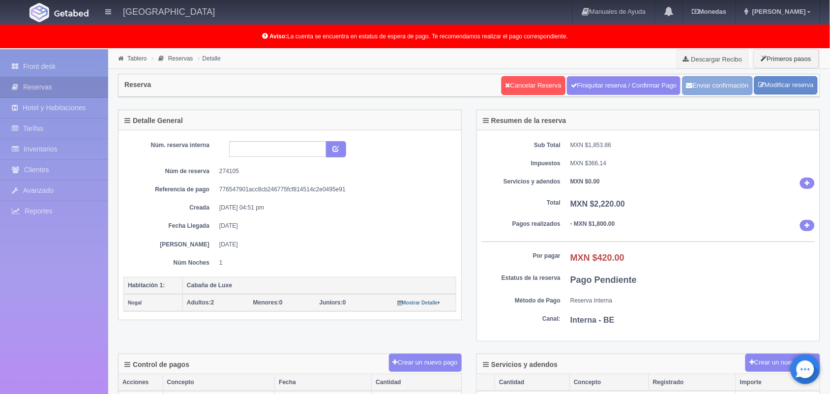
click at [704, 91] on button "Enviar confirmación" at bounding box center [718, 85] width 70 height 19
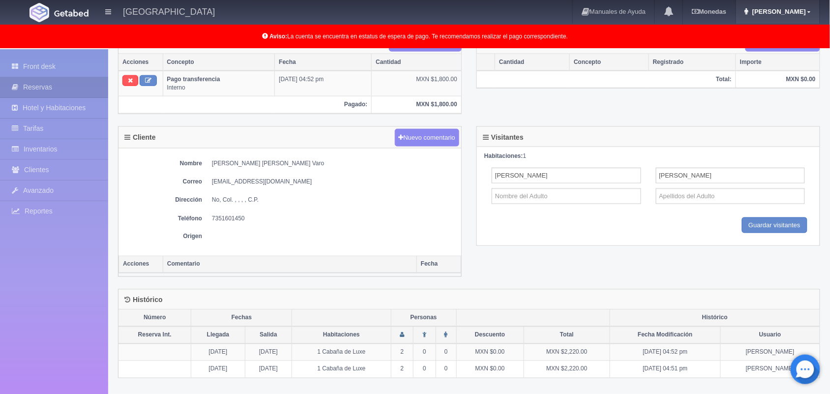
click at [800, 7] on link "Mariana" at bounding box center [778, 12] width 84 height 24
click at [765, 40] on link "Salir / Log Out" at bounding box center [781, 46] width 78 height 12
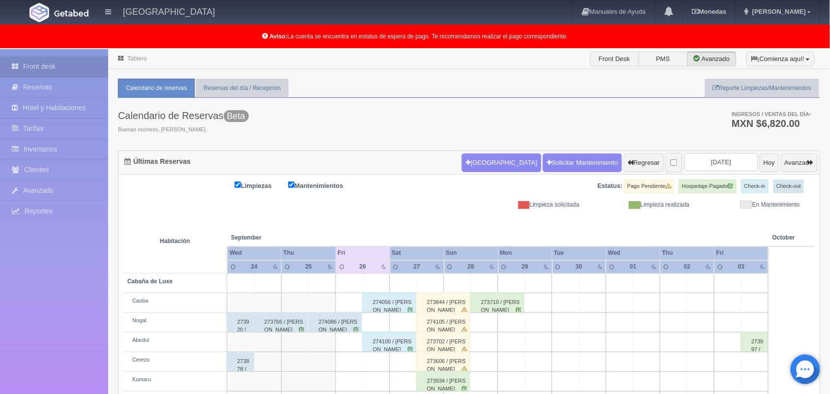
scroll to position [137, 0]
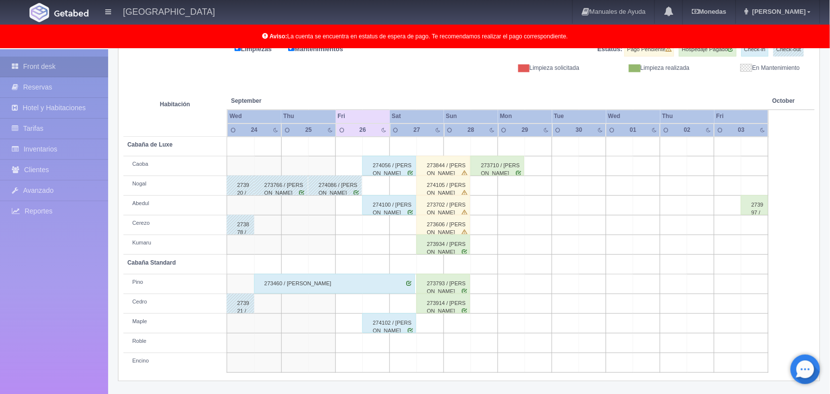
drag, startPoint x: 444, startPoint y: 140, endPoint x: 430, endPoint y: 138, distance: 13.4
click at [430, 138] on tr "Cabaña de Luxe" at bounding box center [469, 147] width 692 height 20
click at [390, 323] on div "274102 / Juan Daniel Perez Fernández" at bounding box center [389, 323] width 54 height 20
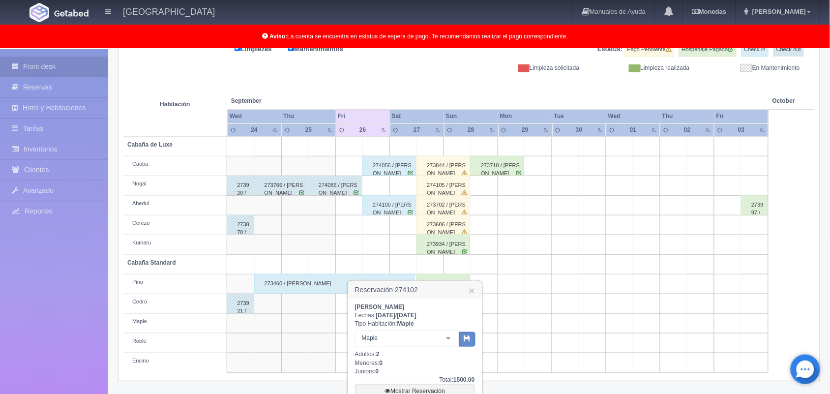
scroll to position [242, 0]
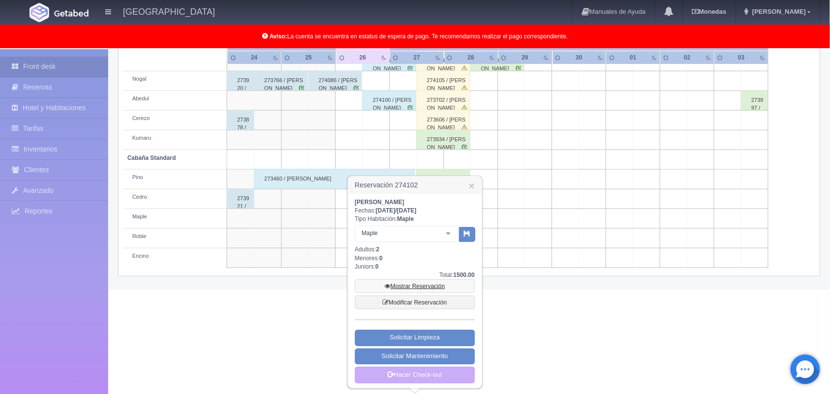
click at [437, 284] on link "Mostrar Reservación" at bounding box center [415, 286] width 120 height 14
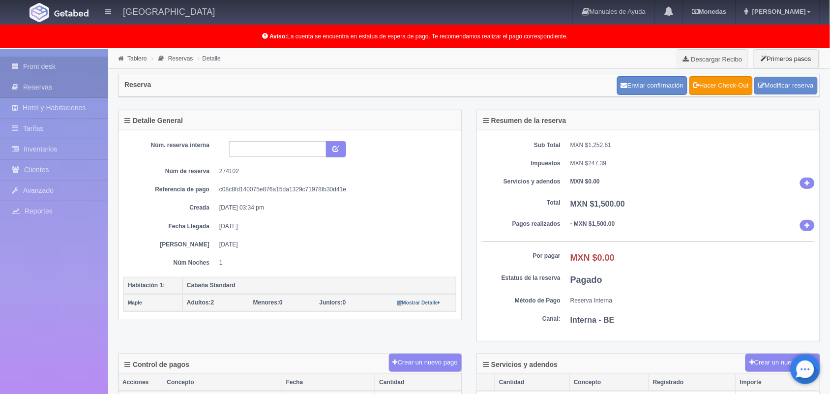
click at [54, 62] on link "Front desk" at bounding box center [54, 67] width 108 height 20
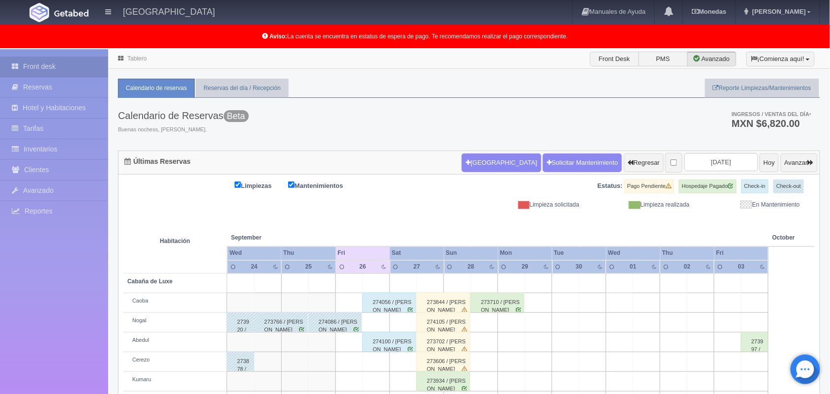
scroll to position [137, 0]
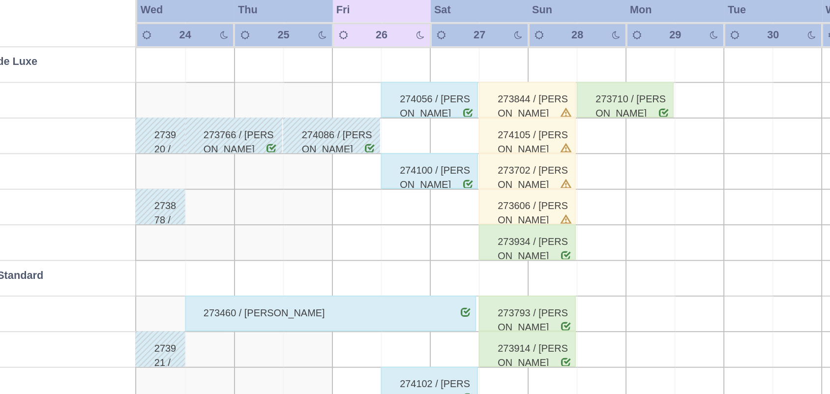
click at [402, 168] on div "274056 / [PERSON_NAME]" at bounding box center [389, 166] width 54 height 20
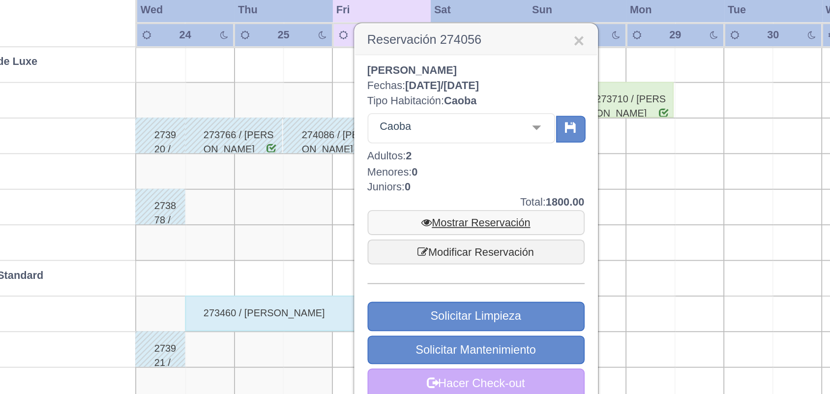
click at [430, 231] on link "Mostrar Reservación" at bounding box center [415, 234] width 120 height 14
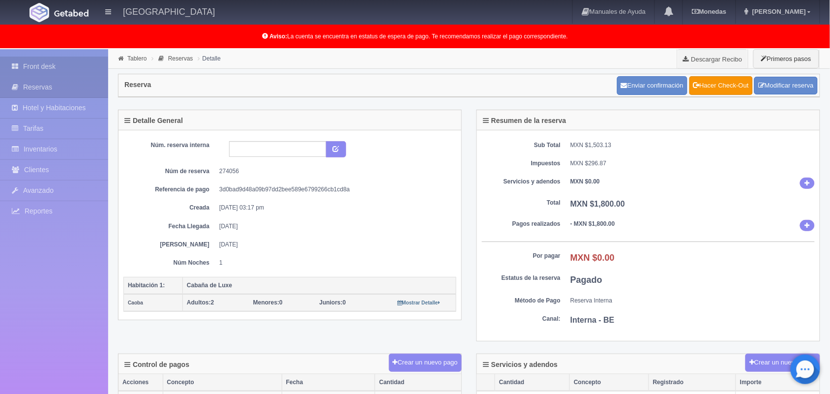
click at [42, 66] on link "Front desk" at bounding box center [54, 67] width 108 height 20
